Goal: Task Accomplishment & Management: Manage account settings

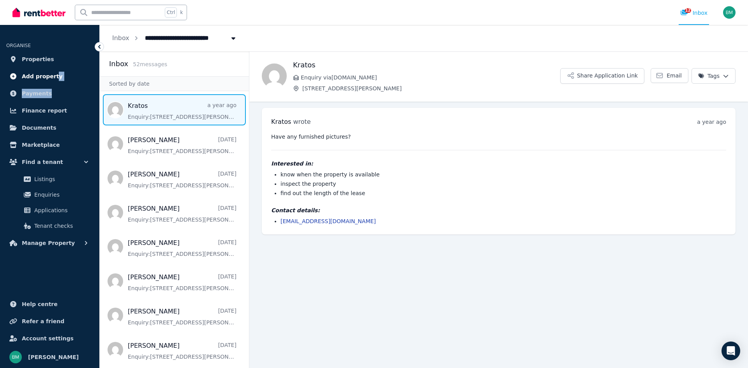
drag, startPoint x: 94, startPoint y: 97, endPoint x: 51, endPoint y: 77, distance: 47.3
click at [51, 77] on ul "ORGANISE Properties Add property Payments Finance report Documents Marketplace …" at bounding box center [49, 142] width 99 height 218
click at [37, 62] on span "Properties" at bounding box center [38, 59] width 32 height 9
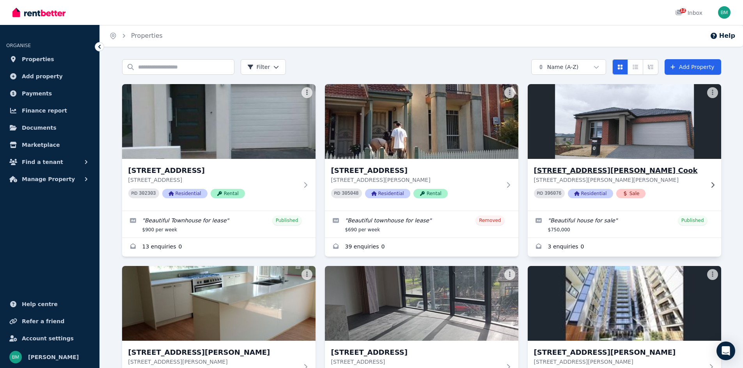
click at [650, 113] on img at bounding box center [623, 121] width 203 height 79
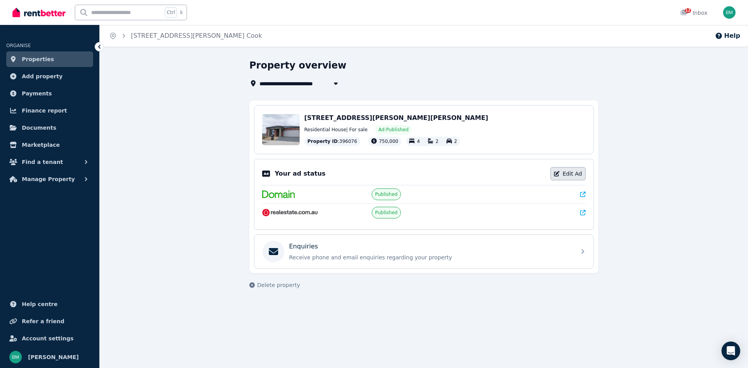
click at [569, 173] on link "Edit Ad" at bounding box center [568, 173] width 35 height 13
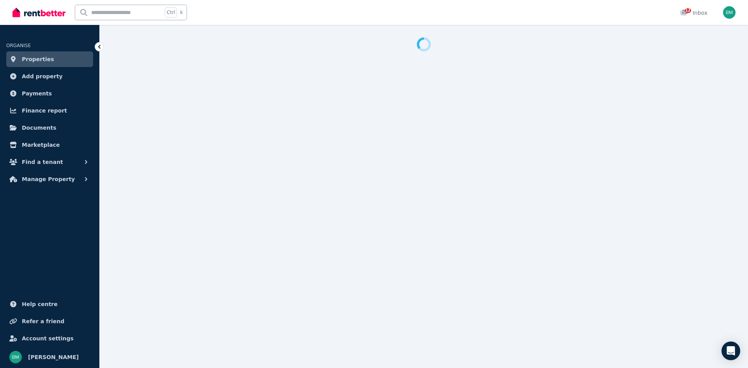
select select "**********"
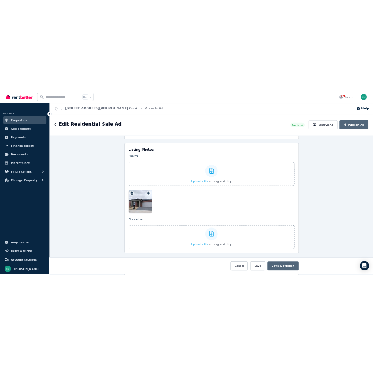
scroll to position [896, 0]
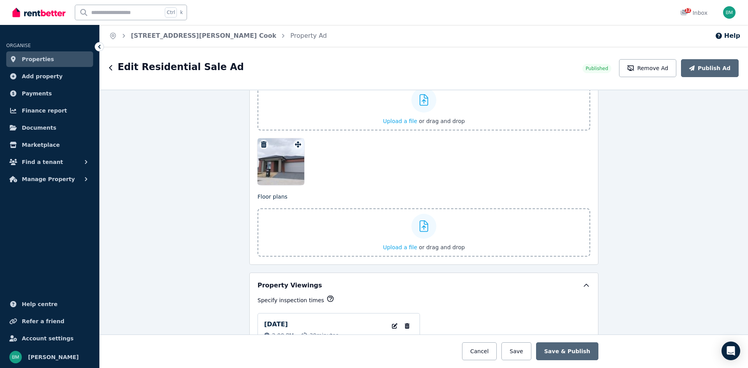
click at [262, 147] on icon "button" at bounding box center [263, 144] width 5 height 6
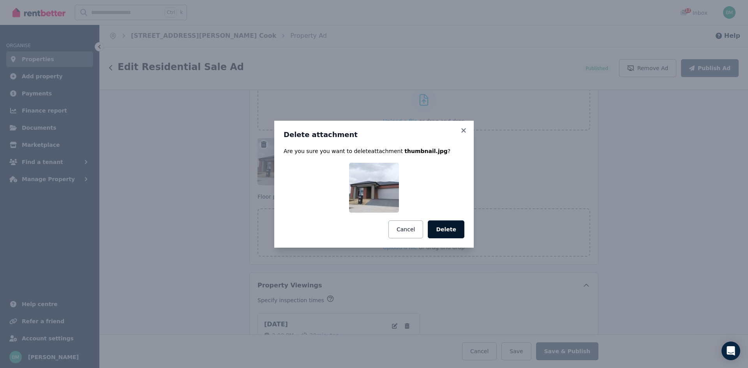
click at [451, 230] on button "Delete" at bounding box center [446, 230] width 37 height 18
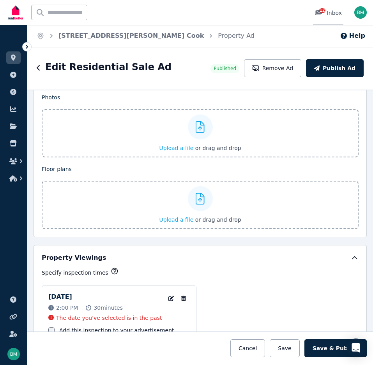
scroll to position [852, 0]
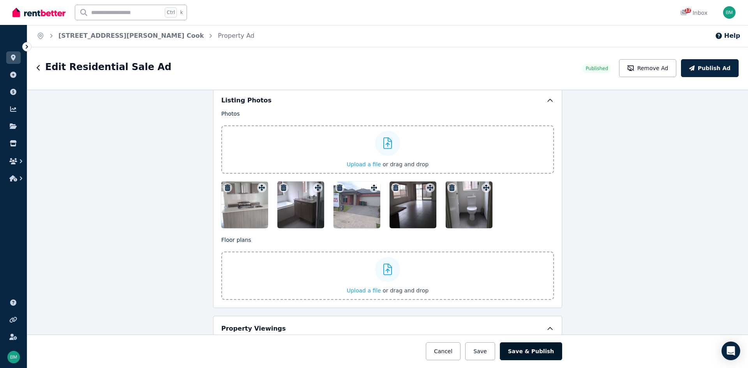
click at [539, 350] on button "Save & Publish" at bounding box center [531, 352] width 62 height 18
